Goal: Transaction & Acquisition: Purchase product/service

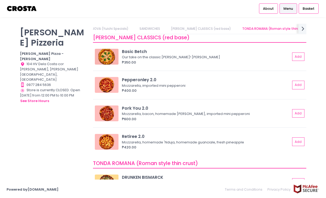
scroll to position [184, 0]
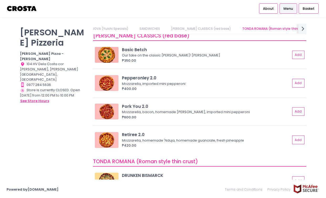
click at [44, 98] on button "see store hours" at bounding box center [34, 101] width 29 height 6
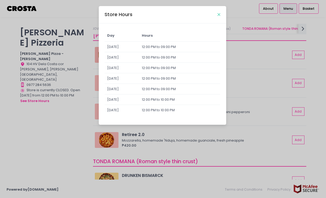
click at [220, 15] on icon "Close" at bounding box center [219, 15] width 3 height 4
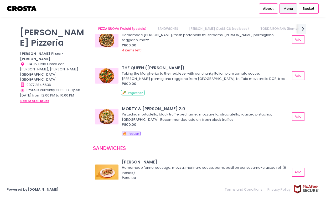
scroll to position [0, 0]
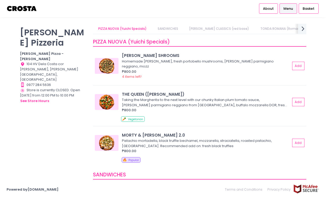
click at [302, 29] on icon "next Created with Sketch." at bounding box center [303, 29] width 8 height 8
click at [303, 29] on icon "next Created with Sketch." at bounding box center [303, 29] width 8 height 8
click at [140, 27] on link "Square Detroit Pizza" at bounding box center [161, 29] width 43 height 10
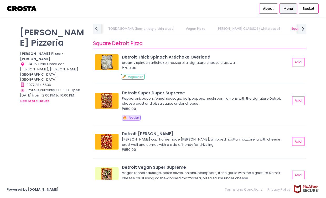
scroll to position [607, 0]
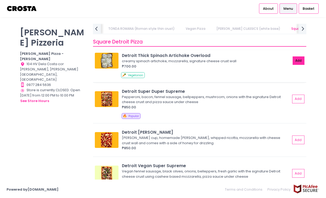
click at [293, 61] on button "Add" at bounding box center [299, 60] width 12 height 9
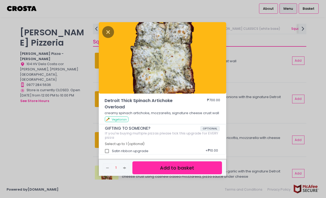
click at [176, 164] on button "Add to basket" at bounding box center [177, 167] width 89 height 13
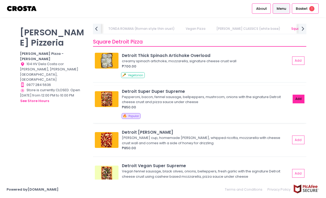
click at [296, 96] on button "Add" at bounding box center [299, 98] width 12 height 9
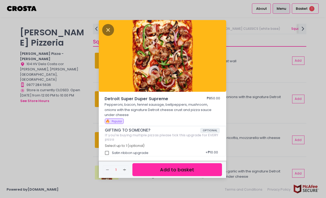
click at [180, 167] on button "Add to basket" at bounding box center [177, 169] width 89 height 13
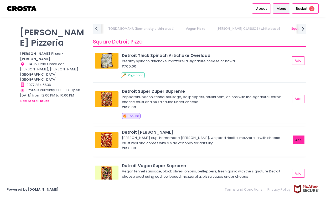
click at [293, 141] on button "Add" at bounding box center [299, 139] width 12 height 9
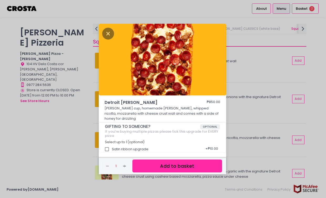
click at [183, 161] on button "Add to basket" at bounding box center [177, 165] width 89 height 13
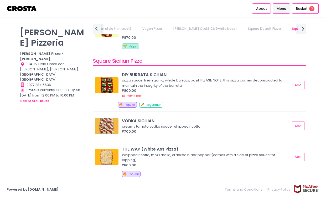
scroll to position [765, 0]
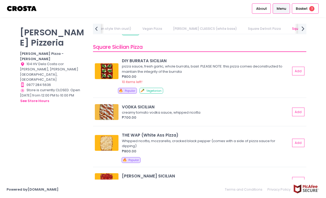
click at [301, 31] on icon "next Created with Sketch." at bounding box center [303, 29] width 8 height 8
click at [297, 143] on button "Add" at bounding box center [299, 142] width 12 height 9
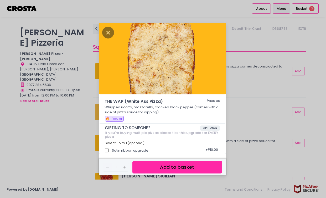
click at [198, 166] on button "Add to basket" at bounding box center [177, 166] width 89 height 13
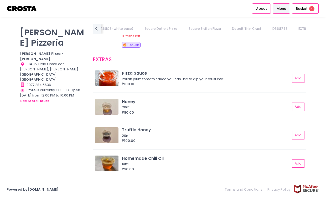
scroll to position [1160, 0]
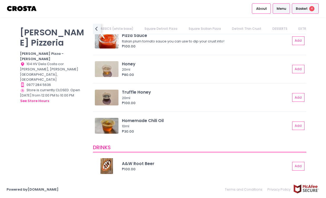
click at [301, 8] on span "Basket" at bounding box center [302, 8] width 12 height 5
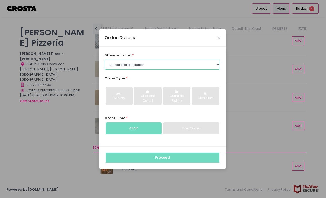
click at [164, 66] on select "Select store location [PERSON_NAME] Pizza - [PERSON_NAME] Pizza - [GEOGRAPHIC_D…" at bounding box center [163, 64] width 116 height 10
select select "5fabb2e53664a8677beaeb89"
click at [105, 59] on select "Select store location [PERSON_NAME] Pizza - [PERSON_NAME] Pizza - [GEOGRAPHIC_D…" at bounding box center [163, 64] width 116 height 10
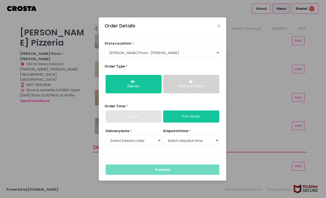
click at [183, 82] on button "Click and Collect" at bounding box center [191, 84] width 56 height 18
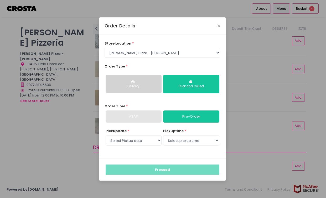
click at [207, 118] on link "Pre-Order" at bounding box center [191, 116] width 56 height 12
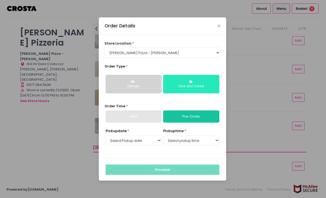
click at [193, 92] on button "Click and Collect" at bounding box center [191, 84] width 56 height 18
click at [180, 80] on button "Click and Collect" at bounding box center [191, 84] width 56 height 18
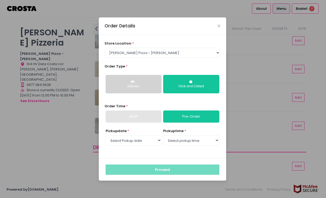
click at [186, 118] on link "Pre-Order" at bounding box center [191, 116] width 56 height 12
click at [142, 140] on select "Select Pickup date [DATE] [DATE] [DATE] [DATE] [DATE] [DATE]" at bounding box center [134, 140] width 56 height 10
select select "[DATE]"
click at [106, 135] on select "Select Pickup date [DATE] [DATE] [DATE] [DATE] [DATE] [DATE]" at bounding box center [134, 140] width 56 height 10
click at [186, 141] on select "Select pickup time 12:00 PM - 12:30 PM 12:30 PM - 01:00 PM 01:00 PM - 01:30 PM …" at bounding box center [191, 140] width 56 height 10
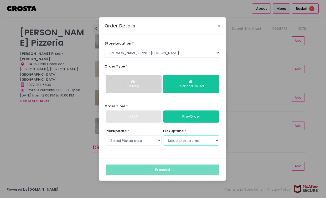
select select "14:30"
click at [163, 135] on select "Select pickup time 12:00 PM - 12:30 PM 12:30 PM - 01:00 PM 01:00 PM - 01:30 PM …" at bounding box center [191, 140] width 56 height 10
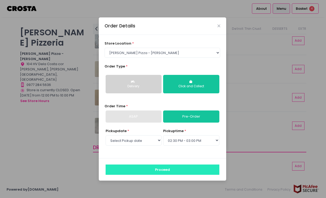
click at [169, 171] on button "Proceed" at bounding box center [163, 169] width 114 height 10
